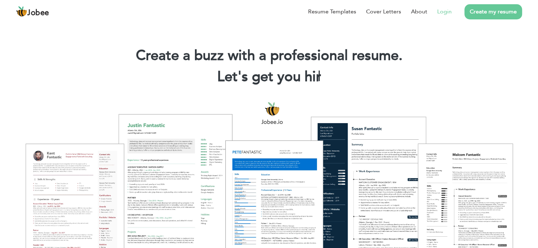
click at [443, 10] on link "Login" at bounding box center [444, 11] width 14 height 8
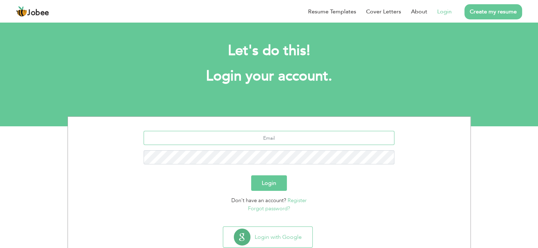
click at [258, 139] on input "text" at bounding box center [268, 138] width 251 height 14
click at [271, 144] on input "text" at bounding box center [268, 138] width 251 height 14
click at [271, 142] on input "text" at bounding box center [268, 138] width 251 height 14
type input "a"
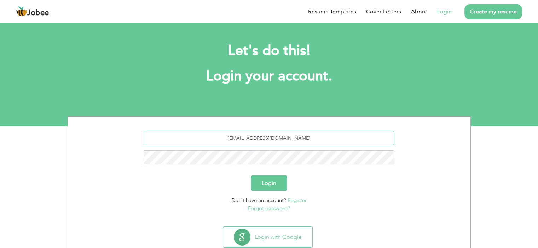
type input "akifnaseem2@gmail.com"
click at [285, 182] on button "Login" at bounding box center [269, 184] width 36 height 16
click at [274, 182] on button "Login" at bounding box center [269, 184] width 36 height 16
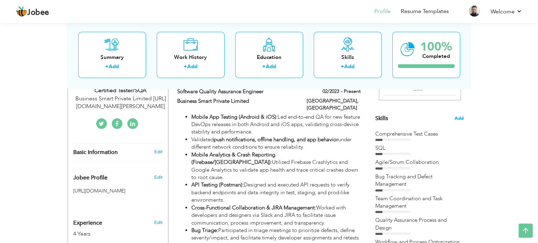
click at [458, 117] on span "Add" at bounding box center [458, 118] width 9 height 7
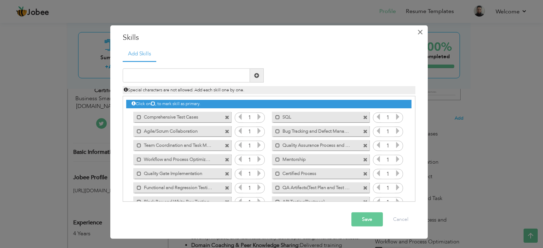
click at [422, 30] on span "×" at bounding box center [420, 31] width 6 height 13
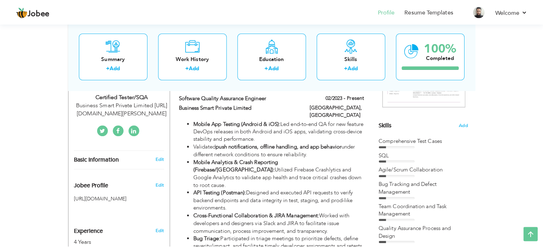
scroll to position [183, 0]
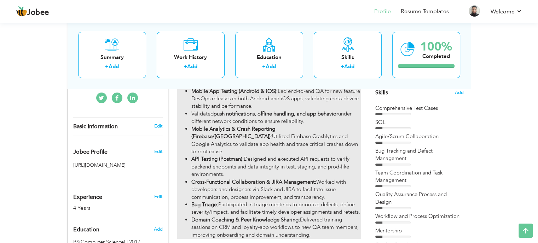
click at [294, 137] on li "Mobile Analytics & Crash Reporting (Firebase/GA): Utilized Firebase Crashlytics…" at bounding box center [275, 140] width 169 height 30
type input "Software Quality Assurance Engineer"
type input "Business Smart Private Limited"
type input "02/2023"
type input "[GEOGRAPHIC_DATA]"
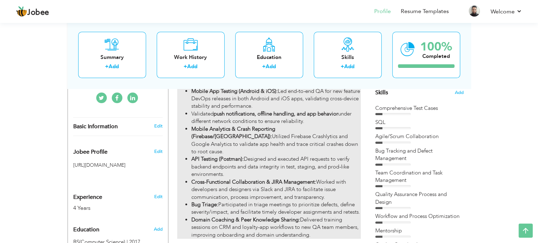
type input "[GEOGRAPHIC_DATA]"
checkbox input "true"
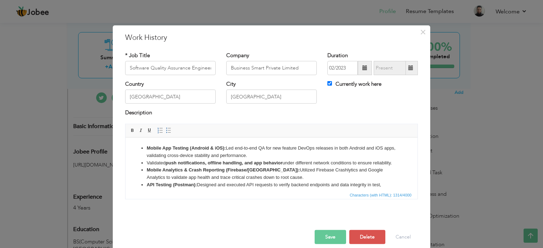
click at [277, 181] on li "Mobile Analytics & Crash Reporting (Firebase/GA): Utilized Firebase Crashlytics…" at bounding box center [272, 173] width 250 height 15
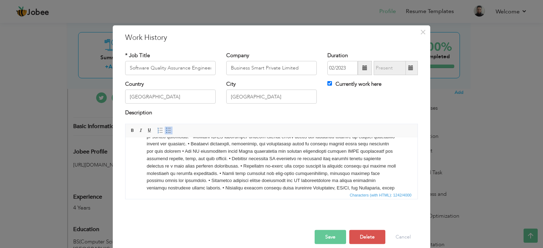
scroll to position [0, 0]
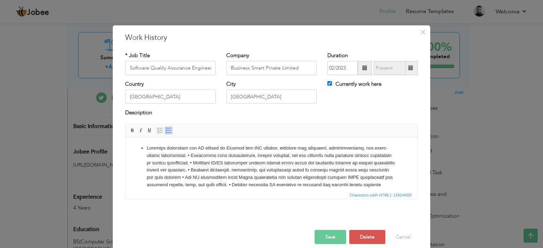
drag, startPoint x: 415, startPoint y: 167, endPoint x: 532, endPoint y: 256, distance: 147.3
click at [262, 166] on li at bounding box center [272, 185] width 250 height 81
click at [189, 157] on li at bounding box center [272, 185] width 250 height 81
click at [171, 177] on li at bounding box center [272, 192] width 250 height 66
click at [298, 178] on li at bounding box center [272, 192] width 250 height 66
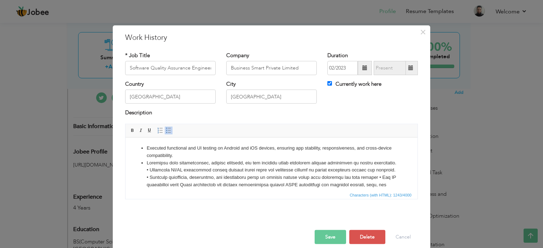
click at [166, 178] on li at bounding box center [272, 192] width 250 height 66
click at [147, 186] on li "• Executed functional, regression, and exploratory tests on staging builds usin…" at bounding box center [272, 200] width 250 height 52
click at [151, 183] on li "• Executed functional, regression, and exploratory tests on staging builds usin…" at bounding box center [272, 200] width 250 height 52
click at [148, 186] on li "• Executed functional, regression, and exploratory tests on staging builds usin…" at bounding box center [272, 200] width 250 height 52
click at [372, 184] on li "Executed functional, regression, and exploratory tests on staging builds using …" at bounding box center [272, 200] width 250 height 52
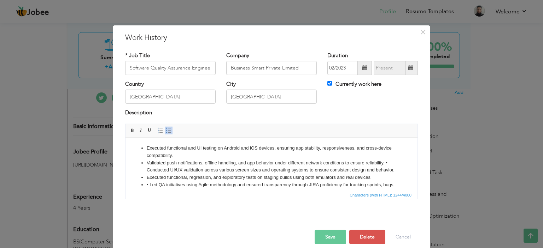
scroll to position [4, 0]
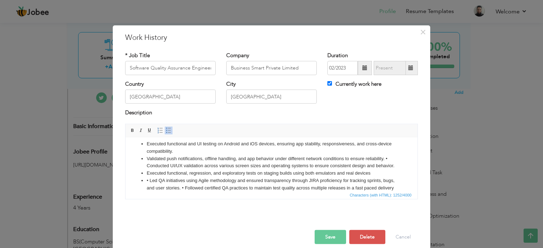
click at [150, 187] on li "• Led QA initiatives using Agile methodology and ensured transparency through J…" at bounding box center [272, 199] width 250 height 44
click at [176, 188] on li "Led QA initiatives using Agile methodology and ensured transparency through JIR…" at bounding box center [272, 199] width 250 height 44
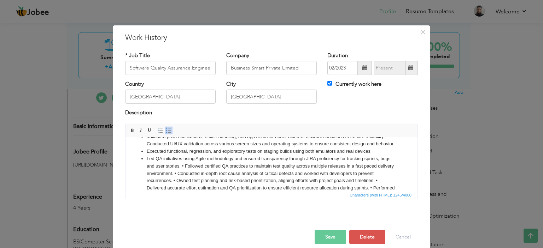
scroll to position [34, 0]
click at [194, 167] on li "Led QA initiatives using Agile methodology and ensured transparency through JIR…" at bounding box center [272, 170] width 250 height 44
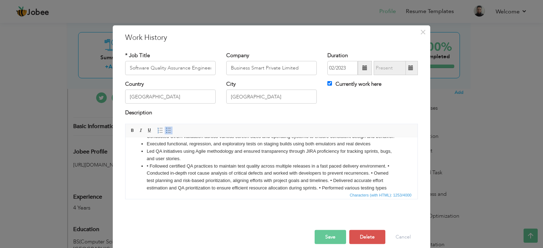
click at [149, 171] on li "• Followed certified QA practices to maintain test quality across multiple rele…" at bounding box center [272, 181] width 250 height 37
drag, startPoint x: 235, startPoint y: 180, endPoint x: 268, endPoint y: 179, distance: 33.6
click at [235, 180] on li "Followed certified QA practices to maintain test quality across multiple releas…" at bounding box center [272, 181] width 250 height 37
drag, startPoint x: 370, startPoint y: 177, endPoint x: 373, endPoint y: 182, distance: 6.3
click at [371, 177] on li "Followed certified QA practices to maintain test quality across multiple releas…" at bounding box center [272, 181] width 250 height 37
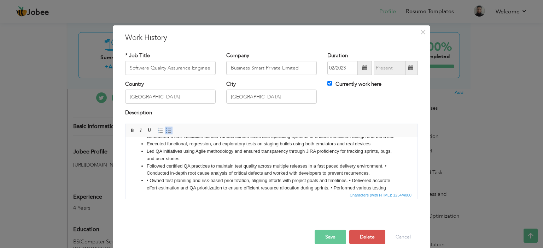
drag, startPoint x: 148, startPoint y: 188, endPoint x: 153, endPoint y: 190, distance: 5.4
click at [151, 188] on li "• Owned test planning and risk-based prioritization, aligning efforts with proj…" at bounding box center [272, 188] width 250 height 22
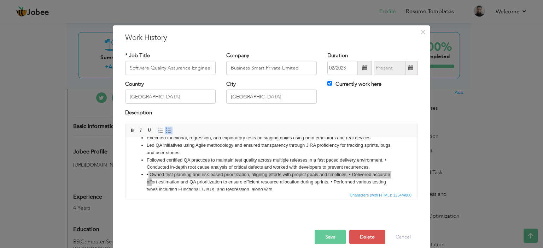
drag, startPoint x: 158, startPoint y: 190, endPoint x: 36, endPoint y: 51, distance: 185.3
click at [158, 191] on span "Characters (with HTML): 1254/4000" at bounding box center [271, 195] width 292 height 8
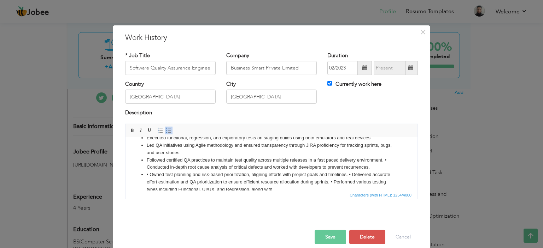
click at [161, 187] on li "• Owned test planning and risk-based prioritization, aligning efforts with proj…" at bounding box center [272, 182] width 250 height 22
click at [150, 184] on li "• Owned test planning and risk-based prioritization, aligning efforts with proj…" at bounding box center [272, 182] width 250 height 22
click at [206, 180] on li "Owned test planning and risk-based prioritization, aligning efforts with projec…" at bounding box center [272, 182] width 250 height 22
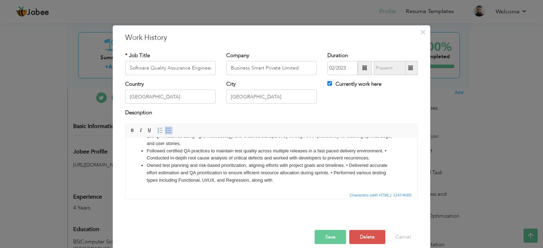
scroll to position [57, 0]
click at [345, 165] on li "Owned test planning and risk-based prioritization, aligning efforts with projec…" at bounding box center [272, 172] width 250 height 22
click at [148, 173] on li "• Delivered accurate effort estimation and QA prioritization to ensure efficien…" at bounding box center [272, 176] width 250 height 15
click at [370, 173] on li "Delivered accurate effort estimation and QA prioritization to ensure efficient …" at bounding box center [272, 176] width 250 height 15
click at [150, 181] on li "• Performed various testing types including Functional, UI/UX, and Regression, …" at bounding box center [272, 179] width 250 height 7
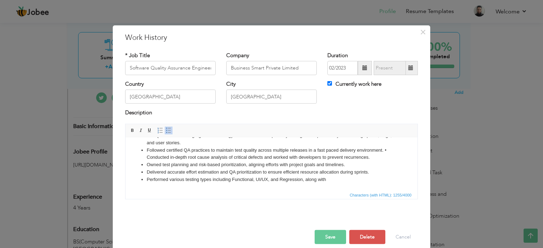
click at [148, 172] on li "Delivered accurate effort estimation and QA prioritization to ensure efficient …" at bounding box center [272, 172] width 250 height 7
click at [284, 177] on li "Performed various testing types including Functional, UI/UX, and Regression, al…" at bounding box center [272, 179] width 250 height 7
click at [342, 181] on li "Performed various testing types including Functional, UI/UX, and Regression, al…" at bounding box center [272, 179] width 250 height 7
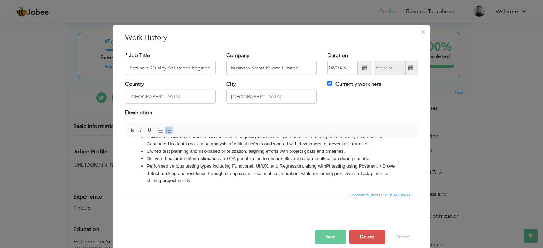
click at [321, 184] on li "Performed various testing types including Functional, UI/UX, and Regression, al…" at bounding box center [272, 174] width 250 height 22
click at [341, 184] on li "Performed various testing types including Functional, UI/UX, and Regression, al…" at bounding box center [272, 174] width 250 height 22
click at [340, 163] on li "Delivered accurate effort estimation and QA prioritization to ensure efficient …" at bounding box center [272, 158] width 250 height 7
click at [324, 175] on li "Performed various testing types including Functional, UI/UX, and Regression, al…" at bounding box center [272, 174] width 250 height 22
click at [329, 174] on li "Performed various testing types including Functional, UI/UX, and Regression, al…" at bounding box center [272, 174] width 250 height 22
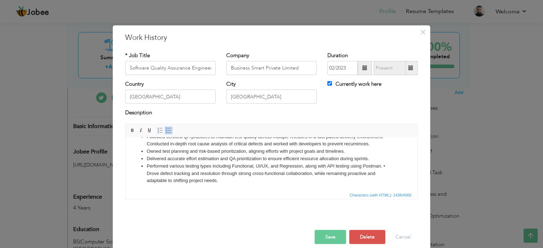
drag, startPoint x: 383, startPoint y: 171, endPoint x: 383, endPoint y: 177, distance: 5.3
click at [383, 173] on li "Performed various testing types including Functional, UI/UX, and Regression, al…" at bounding box center [272, 174] width 250 height 22
click at [148, 178] on li "• Drove defect tracking and resolution through strong cross-functional collabor…" at bounding box center [272, 177] width 250 height 15
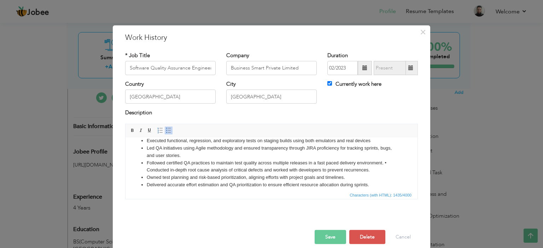
scroll to position [0, 0]
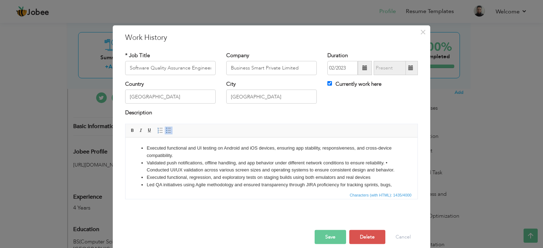
click at [385, 165] on li "Validated push notifications, offline handling, and app behavior under differen…" at bounding box center [272, 166] width 250 height 15
drag, startPoint x: 168, startPoint y: 154, endPoint x: 167, endPoint y: 168, distance: 14.6
click at [168, 154] on li "Executed functional and UI testing on Android and iOS devices, ensuring app sta…" at bounding box center [272, 152] width 250 height 15
click at [167, 169] on li "Conducted UI/UX validation across various screen sizes and operating systems to…" at bounding box center [272, 169] width 250 height 7
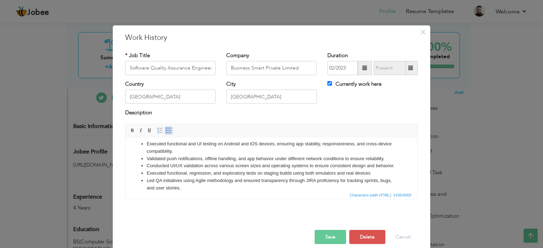
scroll to position [11, 0]
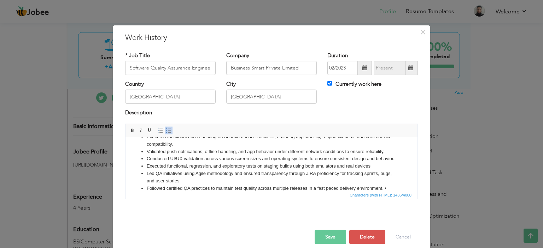
click at [370, 170] on li "Executed functional, regression, and exploratory tests on staging builds using …" at bounding box center [272, 166] width 250 height 7
click at [371, 181] on li "Led QA initiatives using Agile methodology and ensured transparency through JIR…" at bounding box center [272, 177] width 250 height 15
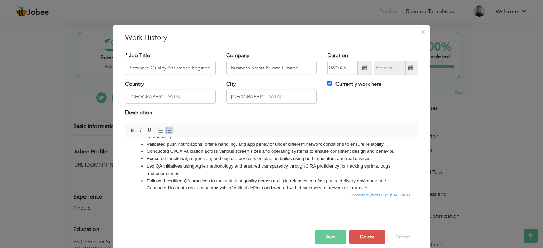
scroll to position [26, 0]
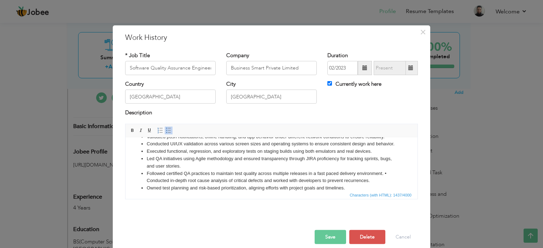
click at [384, 181] on li "Followed certified QA practices to maintain test quality across multiple releas…" at bounding box center [272, 177] width 250 height 15
click at [151, 184] on li "• Conducted in-depth root cause analysis of critical defects and worked with de…" at bounding box center [272, 180] width 250 height 7
drag, startPoint x: 432, startPoint y: 330, endPoint x: 310, endPoint y: 187, distance: 187.8
click at [309, 184] on li "Conducted in-depth root cause analysis of critical defects and worked with deve…" at bounding box center [272, 180] width 250 height 7
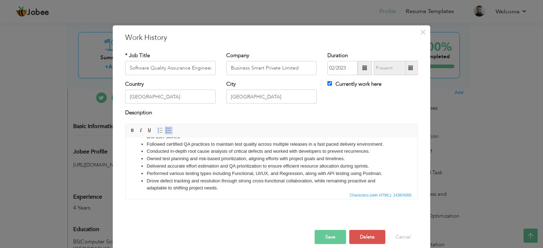
scroll to position [63, 0]
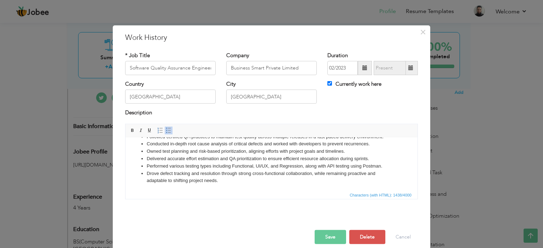
click at [325, 236] on button "Save" at bounding box center [330, 237] width 31 height 14
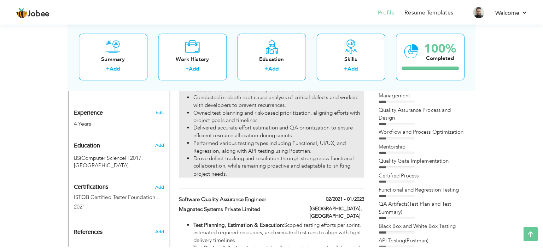
scroll to position [289, 0]
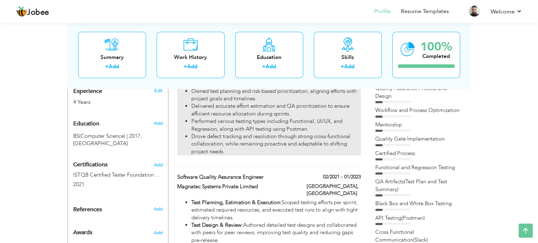
click at [292, 110] on li "Delivered accurate effort estimation and QA prioritization to ensure efficient …" at bounding box center [275, 109] width 169 height 15
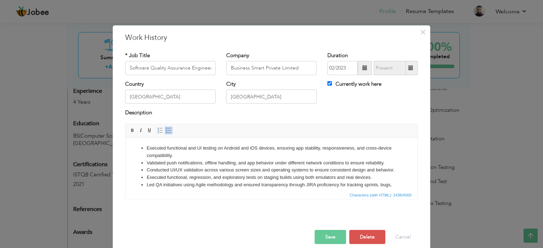
click at [210, 151] on li "Executed functional and UI testing on Android and iOS devices, ensuring app sta…" at bounding box center [272, 152] width 250 height 15
drag, startPoint x: 274, startPoint y: 150, endPoint x: 223, endPoint y: 147, distance: 51.0
click at [223, 147] on li "Executed functional and UI testing on Android and iOS devices, ensuring app sta…" at bounding box center [272, 152] width 250 height 15
click at [284, 160] on li "Validated push notifications, offline handling, and app behavior under differen…" at bounding box center [272, 162] width 250 height 7
click at [210, 168] on li "Conducted UI/UX validation across various screen sizes and operating systems to…" at bounding box center [272, 169] width 250 height 7
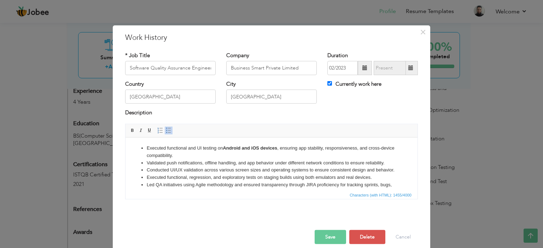
click at [204, 174] on li "Conducted UI/UX validation across various screen sizes and operating systems to…" at bounding box center [272, 169] width 250 height 7
drag, startPoint x: 206, startPoint y: 164, endPoint x: 167, endPoint y: 163, distance: 39.6
click at [167, 163] on li "Validated push notifications, offline handling, and app behavior under differen…" at bounding box center [272, 162] width 250 height 7
click at [203, 164] on li "Validated push notifications, offline handling, and app behavior under differen…" at bounding box center [272, 162] width 250 height 7
drag, startPoint x: 205, startPoint y: 162, endPoint x: 169, endPoint y: 163, distance: 35.4
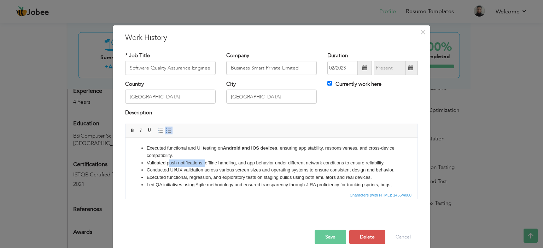
click at [169, 163] on li "Validated push notifications, offline handling, and app behavior under differen…" at bounding box center [272, 162] width 250 height 7
click at [172, 171] on li "Conducted UI/UX validation across various screen sizes and operating systems to…" at bounding box center [272, 169] width 250 height 7
click at [187, 164] on li "Validated push notifications, offline handling, and app behavior under differen…" at bounding box center [272, 162] width 250 height 7
drag, startPoint x: 202, startPoint y: 163, endPoint x: 167, endPoint y: 164, distance: 35.0
click at [167, 164] on li "Validated push notifications, offline handling, and app behavior under differen…" at bounding box center [272, 162] width 250 height 7
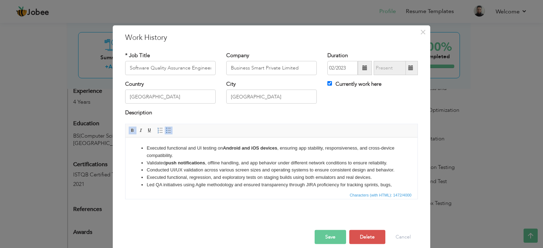
click at [203, 174] on li "Conducted UI/UX validation across various screen sizes and operating systems to…" at bounding box center [272, 169] width 250 height 7
click at [223, 174] on li "Conducted UI/UX validation across various screen sizes and operating systems to…" at bounding box center [272, 169] width 250 height 7
click at [193, 174] on li "Conducted UI/UX validation across various screen sizes and operating systems to…" at bounding box center [272, 169] width 250 height 7
drag, startPoint x: 259, startPoint y: 170, endPoint x: 169, endPoint y: 168, distance: 90.5
click at [169, 168] on li "Conducted UI/UX validation across various screen sizes and operating systems to…" at bounding box center [272, 169] width 250 height 7
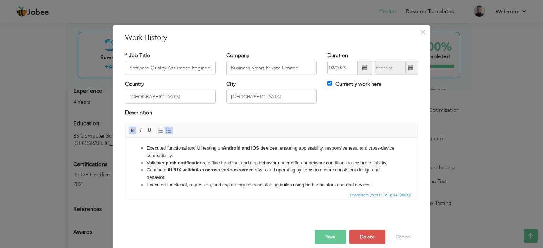
click at [240, 183] on li "Executed functional, regression, and exploratory tests on staging builds using …" at bounding box center [272, 184] width 250 height 7
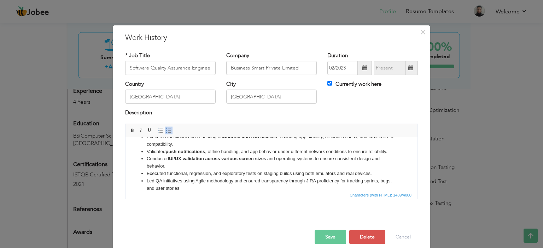
scroll to position [19, 0]
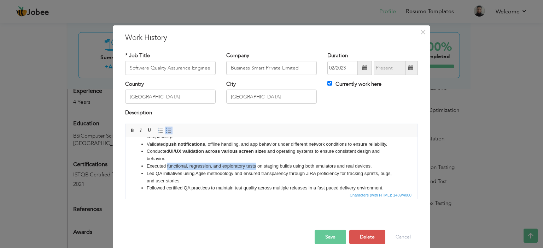
drag, startPoint x: 256, startPoint y: 166, endPoint x: 166, endPoint y: 167, distance: 89.8
click at [166, 167] on li "Executed functional, regression, and exploratory tests on staging builds using …" at bounding box center [272, 166] width 250 height 7
click at [182, 184] on li "Led QA initiatives using Agile methodology and ensured transparency through JIR…" at bounding box center [272, 177] width 250 height 15
drag, startPoint x: 182, startPoint y: 172, endPoint x: 156, endPoint y: 173, distance: 26.2
click at [156, 173] on li "Led QA initiatives using Agile methodology and ensured transparency through JIR…" at bounding box center [272, 177] width 250 height 15
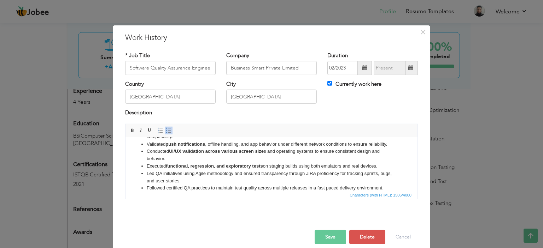
click at [180, 180] on li "Led QA initiatives using Agile methodology and ensured transparency through JIR…" at bounding box center [272, 177] width 250 height 15
drag, startPoint x: 184, startPoint y: 173, endPoint x: 155, endPoint y: 174, distance: 28.7
click at [155, 174] on li "Led QA initiatives using Agile methodology and ensured transparency through JIR…" at bounding box center [272, 177] width 250 height 15
click at [227, 173] on li "Led QA initiatives using Agile methodology and ensured transparency through JIR…" at bounding box center [272, 177] width 250 height 15
drag, startPoint x: 236, startPoint y: 174, endPoint x: 199, endPoint y: 176, distance: 36.4
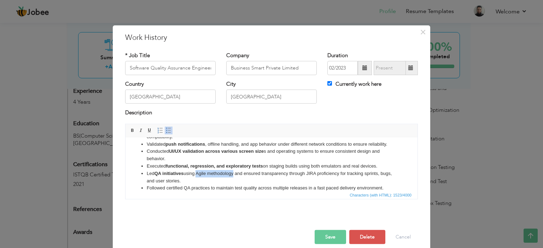
click at [199, 176] on li "Led QA initiatives using Agile methodology and ensured transparency through JIR…" at bounding box center [272, 177] width 250 height 15
click at [206, 178] on li "Led QA initiatives using Agile methodology and ensured transparency through JIR…" at bounding box center [272, 177] width 250 height 15
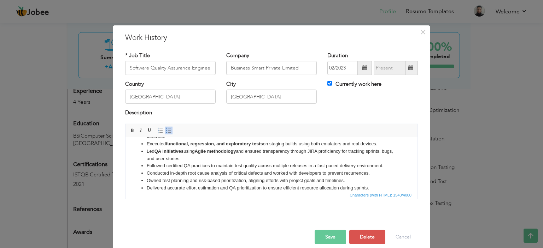
scroll to position [48, 0]
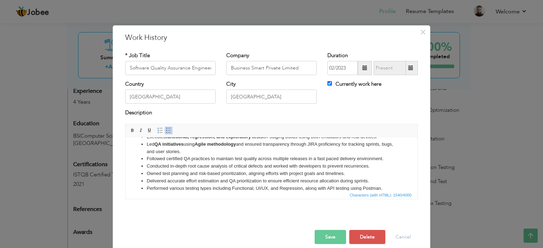
click at [204, 169] on li "Conducted in-depth root cause analysis of critical defects and worked with deve…" at bounding box center [272, 166] width 250 height 7
drag, startPoint x: 210, startPoint y: 159, endPoint x: 167, endPoint y: 158, distance: 42.4
click at [167, 158] on li "Followed certified QA practices to maintain test quality across multiple releas…" at bounding box center [272, 158] width 250 height 7
click at [204, 180] on li "Delivered accurate effort estimation and QA prioritization to ensure efficient …" at bounding box center [272, 180] width 250 height 7
click at [208, 165] on li "Conducted in-depth root cause analysis of critical defects and worked with deve…" at bounding box center [272, 166] width 250 height 7
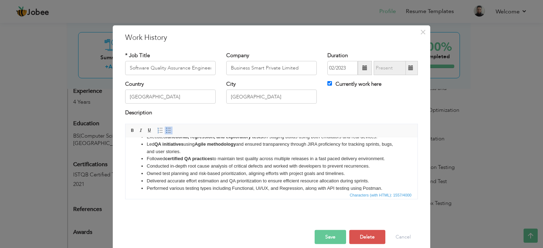
click at [245, 171] on li "Owned test planning and risk-based prioritization, aligning efforts with projec…" at bounding box center [272, 173] width 250 height 7
click at [263, 166] on li "Conducted in-depth root cause analysis of critical defects and worked with deve…" at bounding box center [272, 166] width 250 height 7
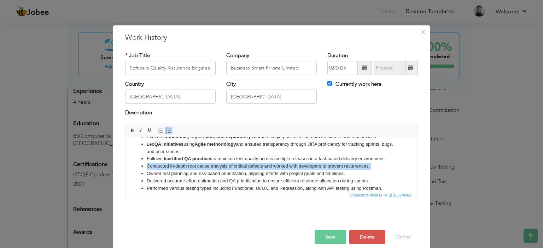
drag, startPoint x: 263, startPoint y: 166, endPoint x: 236, endPoint y: 166, distance: 27.2
click at [236, 166] on li "Conducted in-depth root cause analysis of critical defects and worked with deve…" at bounding box center [272, 166] width 250 height 7
click at [232, 167] on li "Conducted in-depth root cause analysis of critical defects and worked with deve…" at bounding box center [272, 166] width 250 height 7
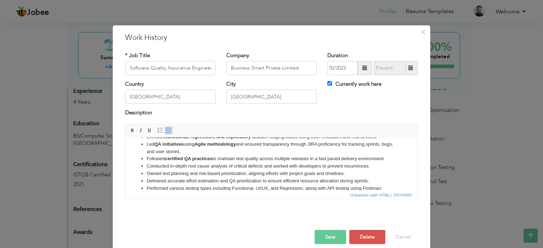
drag, startPoint x: 263, startPoint y: 166, endPoint x: 193, endPoint y: 166, distance: 70.7
click at [193, 166] on li "Conducted in-depth root cause analysis of critical defects and worked with deve…" at bounding box center [272, 166] width 250 height 7
click at [254, 169] on li "Conducted in-depth root cause analysis of critical defects and worked with deve…" at bounding box center [272, 166] width 250 height 7
click at [261, 167] on li "Conducted in-depth root cause analysis of critical defects and worked with deve…" at bounding box center [272, 166] width 250 height 7
drag, startPoint x: 263, startPoint y: 166, endPoint x: 187, endPoint y: 167, distance: 76.0
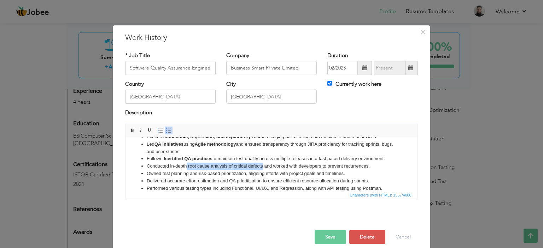
click at [187, 167] on li "Conducted in-depth root cause analysis of critical defects and worked with deve…" at bounding box center [272, 166] width 250 height 7
click at [237, 180] on li "Delivered accurate effort estimation and QA prioritization to ensure efficient …" at bounding box center [272, 180] width 250 height 7
click at [238, 176] on li "Owned test planning and risk-based prioritization, aligning efforts with projec…" at bounding box center [272, 173] width 250 height 7
click at [248, 176] on li "Owned test planning and risk-based prioritization, aligning efforts with projec…" at bounding box center [272, 173] width 250 height 7
click at [241, 174] on li "Owned test planning and risk-based prioritization, aligning efforts with projec…" at bounding box center [272, 173] width 250 height 7
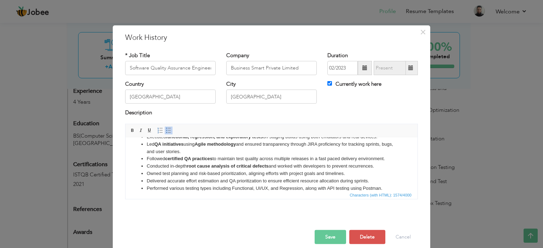
click at [265, 173] on li "Owned test planning and risk-based prioritization, aligning efforts with projec…" at bounding box center [272, 173] width 250 height 7
drag, startPoint x: 346, startPoint y: 174, endPoint x: 315, endPoint y: 173, distance: 31.1
click at [315, 173] on li "Owned test planning and risk-based prioritization, aligning efforts with projec…" at bounding box center [272, 173] width 250 height 7
click at [283, 173] on li "Owned test planning and risk-based prioritization, aligning efforts with projec…" at bounding box center [272, 173] width 250 height 7
drag, startPoint x: 246, startPoint y: 175, endPoint x: 163, endPoint y: 175, distance: 83.4
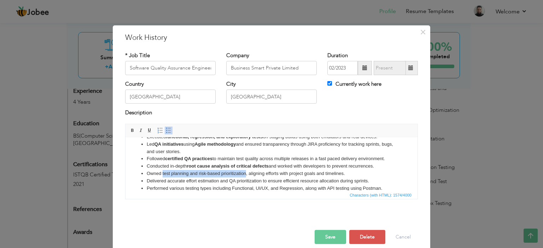
click at [163, 175] on li "Owned test planning and risk-based prioritization, aligning efforts with projec…" at bounding box center [272, 173] width 250 height 7
click at [234, 183] on li "Delivered accurate effort estimation and QA prioritization to ensure efficient …" at bounding box center [272, 180] width 250 height 7
drag, startPoint x: 263, startPoint y: 180, endPoint x: 185, endPoint y: 184, distance: 78.6
click at [185, 184] on li "Delivered accurate effort estimation and QA prioritization to ensure efficient …" at bounding box center [272, 180] width 250 height 7
click at [256, 188] on li "Performed various testing types including Functional, UI/UX, and Regression, al…" at bounding box center [272, 188] width 250 height 7
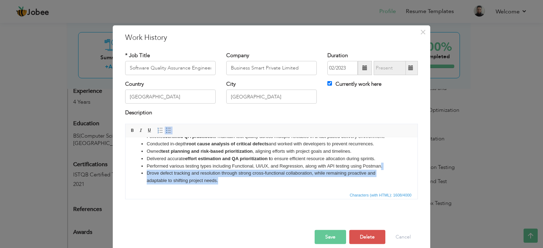
scroll to position [71, 0]
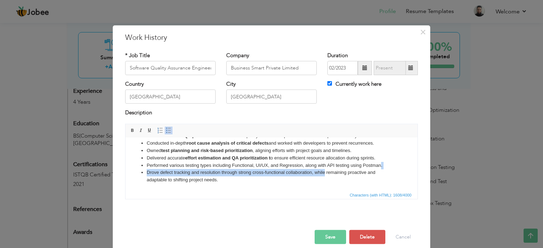
drag, startPoint x: 381, startPoint y: 187, endPoint x: 325, endPoint y: 171, distance: 58.8
click at [325, 171] on ul "Executed functional and UI testing on Android and iOS devices , ensuring app st…" at bounding box center [272, 129] width 278 height 110
click at [325, 171] on li "Drove defect tracking and resolution through strong cross-functional collaborat…" at bounding box center [272, 176] width 250 height 15
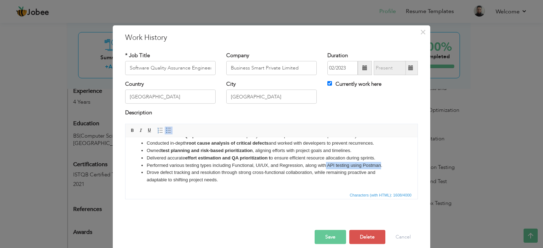
drag, startPoint x: 381, startPoint y: 164, endPoint x: 325, endPoint y: 165, distance: 55.8
click at [325, 165] on li "Performed various testing types including Functional, UI/UX, and Regression, al…" at bounding box center [272, 165] width 250 height 7
click at [319, 184] on html "Executed functional and UI testing on Android and iOS devices , ensuring app st…" at bounding box center [271, 128] width 292 height 124
drag, startPoint x: 311, startPoint y: 172, endPoint x: 252, endPoint y: 174, distance: 58.7
click at [252, 174] on li "Drove defect tracking and resolution through strong cross-functional collaborat…" at bounding box center [272, 176] width 250 height 15
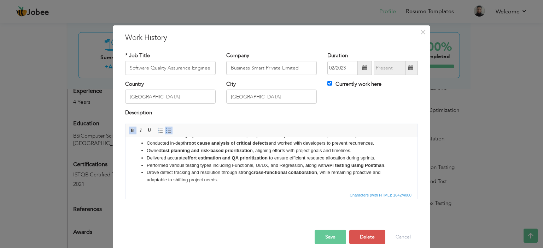
click at [276, 178] on li "Drove defect tracking and resolution through strong cross-functional collaborat…" at bounding box center [272, 176] width 250 height 15
drag, startPoint x: 287, startPoint y: 183, endPoint x: 453, endPoint y: 377, distance: 256.1
click at [342, 180] on li "Drove defect tracking and resolution through strong cross-functional collaborat…" at bounding box center [272, 176] width 250 height 15
click at [328, 237] on button "Save" at bounding box center [330, 237] width 31 height 14
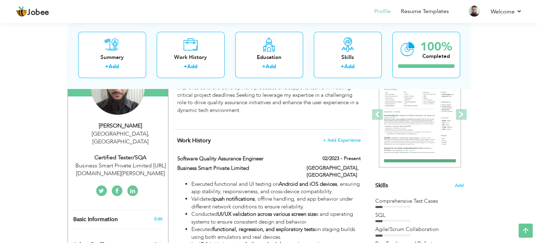
scroll to position [106, 0]
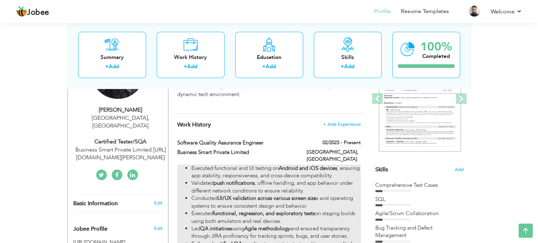
click at [248, 195] on strong "UI/UX validation across various screen size" at bounding box center [266, 198] width 99 height 7
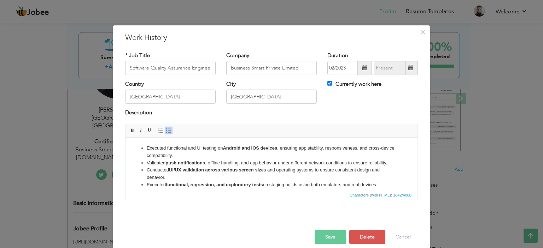
click at [145, 149] on ul "Executed functional and UI testing on Android and iOS devices , ensuring app st…" at bounding box center [272, 200] width 278 height 110
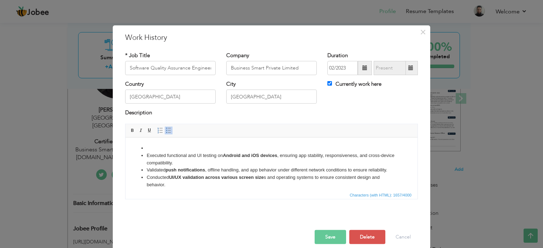
click at [154, 144] on html "Executed functional and UI testing on Android and iOS devices , ensuring app st…" at bounding box center [271, 203] width 292 height 132
drag, startPoint x: 186, startPoint y: 146, endPoint x: 158, endPoint y: 148, distance: 28.0
click at [158, 148] on li "Used SQL queries to retrieve and validate data from relational databases during…" at bounding box center [272, 148] width 250 height 7
click at [132, 131] on span at bounding box center [133, 131] width 6 height 6
click at [325, 237] on button "Save" at bounding box center [330, 237] width 31 height 14
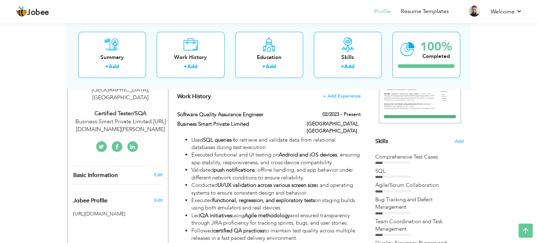
scroll to position [94, 0]
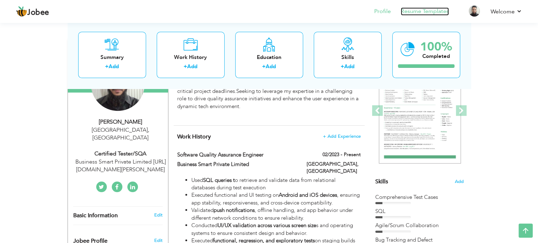
click at [428, 11] on link "Resume Templates" at bounding box center [424, 11] width 48 height 8
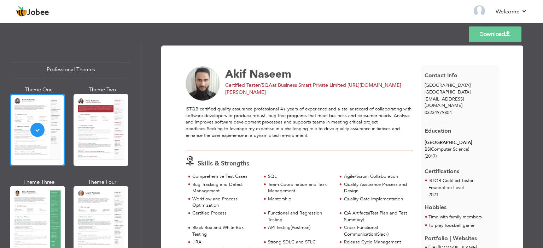
scroll to position [13, 0]
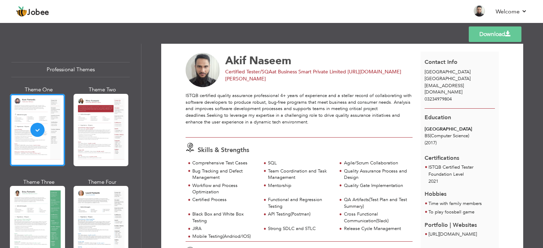
drag, startPoint x: 540, startPoint y: 77, endPoint x: 542, endPoint y: 86, distance: 8.3
click at [542, 86] on div "Download Akif Naseem Certified Tester/SQA at Business Smart Private Limited htt…" at bounding box center [341, 146] width 401 height 205
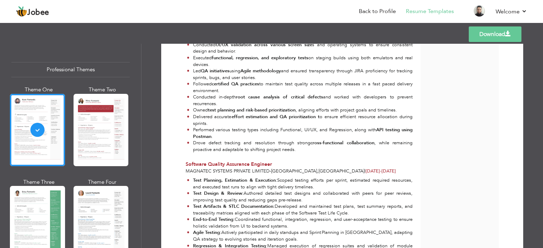
scroll to position [332, 0]
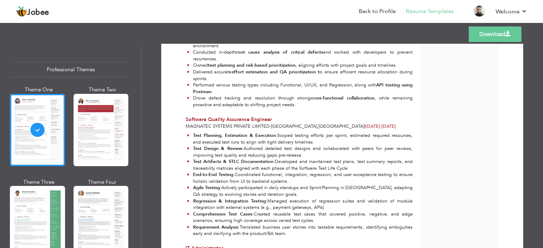
click at [508, 32] on span at bounding box center [508, 34] width 6 height 6
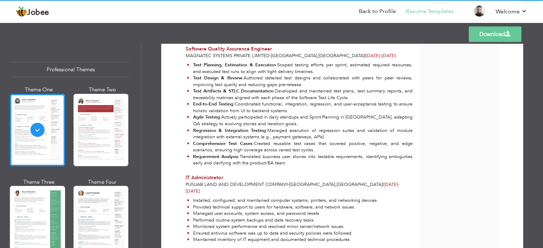
scroll to position [367, 0]
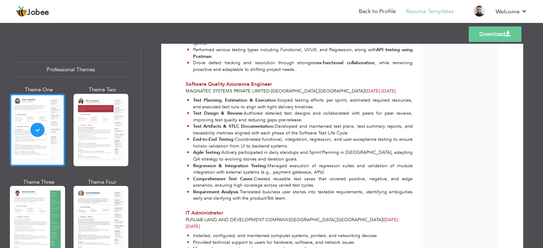
click at [402, 42] on div "Templates Download" at bounding box center [271, 34] width 543 height 23
drag, startPoint x: 508, startPoint y: 34, endPoint x: 508, endPoint y: 38, distance: 4.2
click at [508, 34] on span at bounding box center [508, 34] width 6 height 6
